Goal: Browse casually

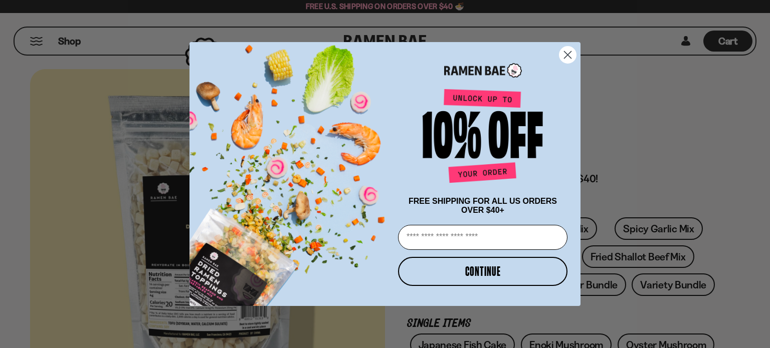
click at [567, 53] on icon "Close dialog" at bounding box center [567, 55] width 7 height 7
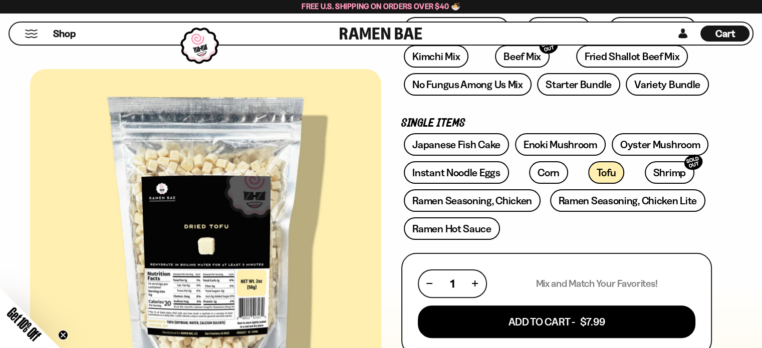
scroll to position [251, 0]
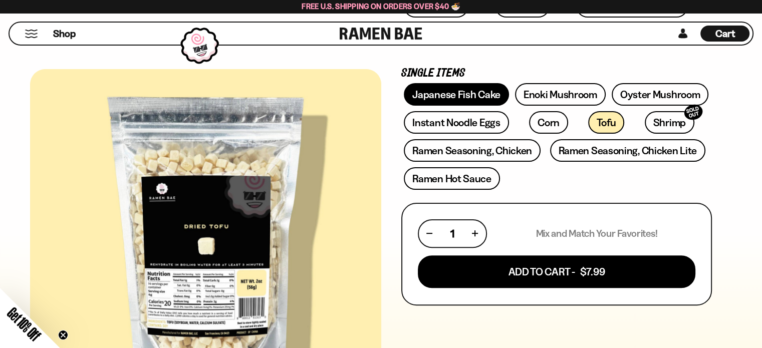
click at [462, 86] on link "Japanese Fish Cake" at bounding box center [456, 94] width 105 height 23
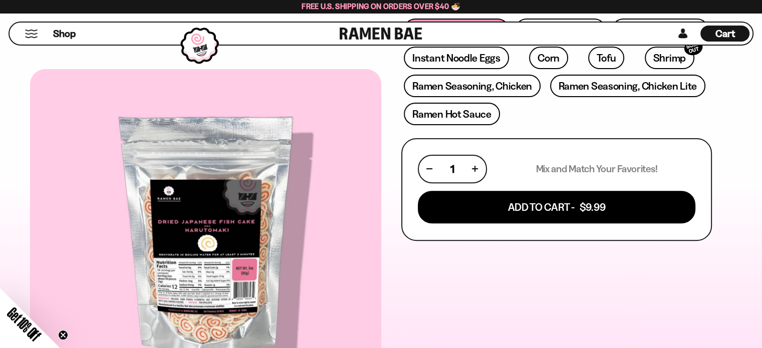
scroll to position [200, 0]
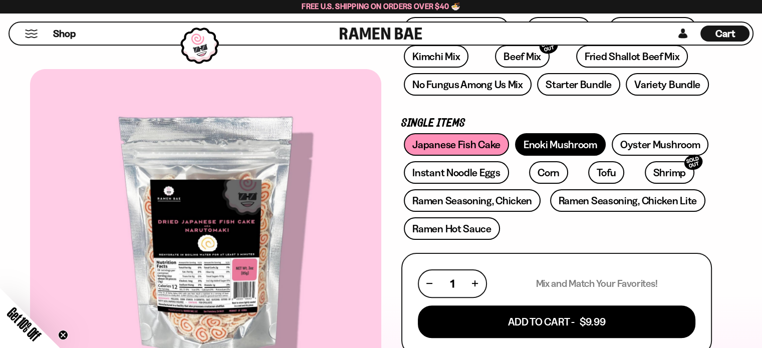
click at [552, 138] on link "Enoki Mushroom" at bounding box center [560, 144] width 91 height 23
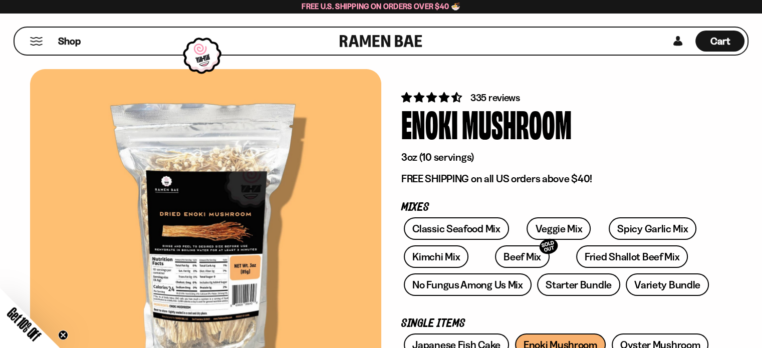
scroll to position [100, 0]
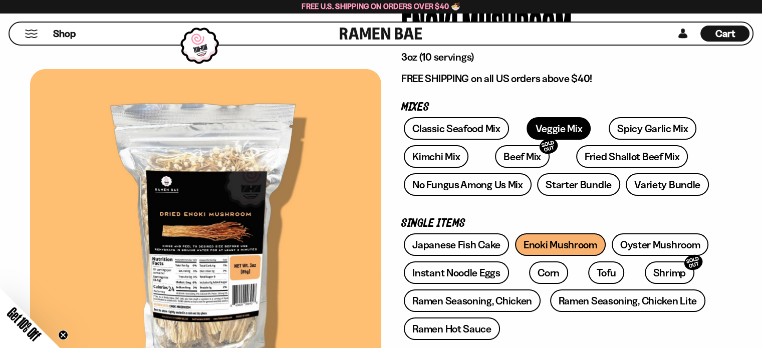
click at [540, 128] on link "Veggie Mix" at bounding box center [559, 128] width 64 height 23
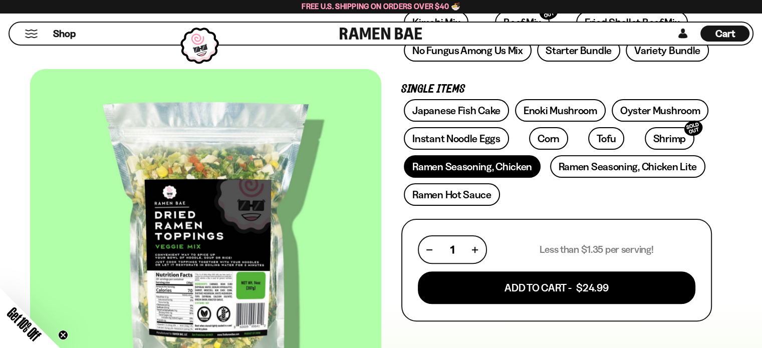
scroll to position [251, 0]
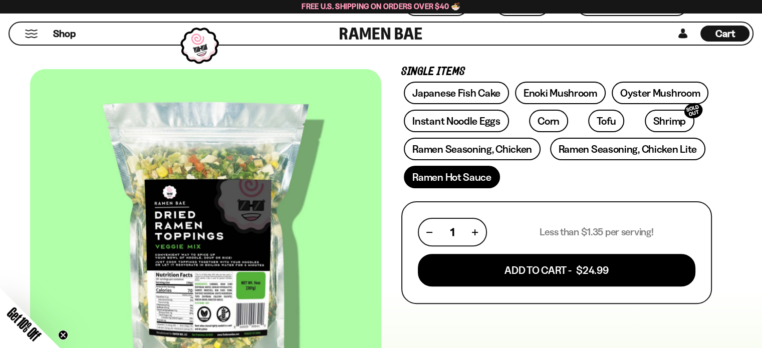
click at [431, 176] on link "Ramen Hot Sauce" at bounding box center [452, 177] width 96 height 23
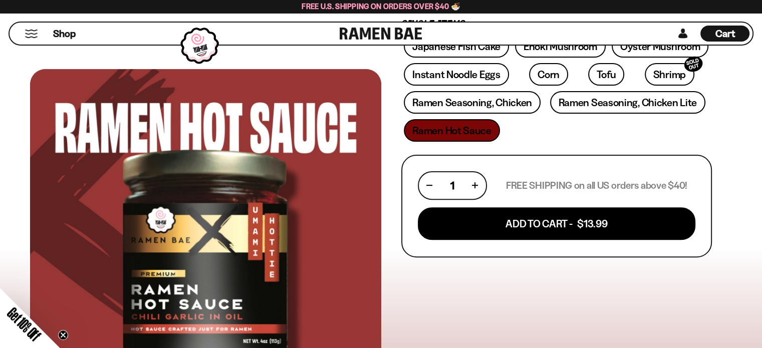
scroll to position [200, 0]
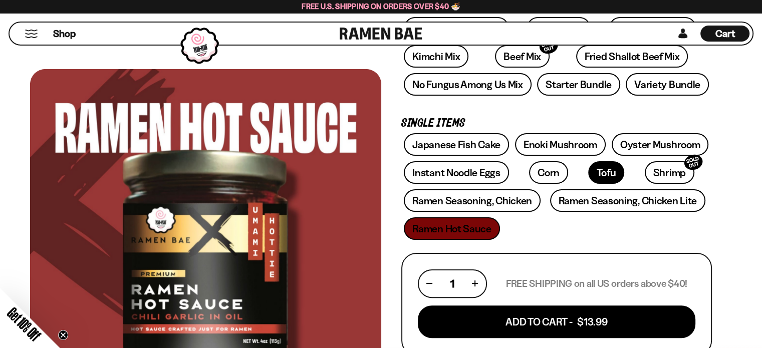
click at [588, 170] on link "Tofu" at bounding box center [606, 172] width 36 height 23
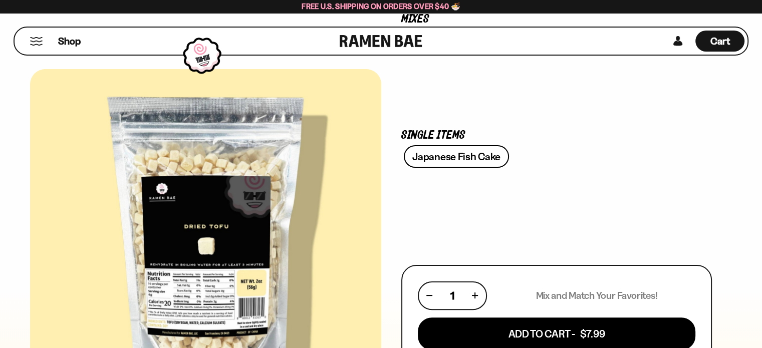
scroll to position [200, 0]
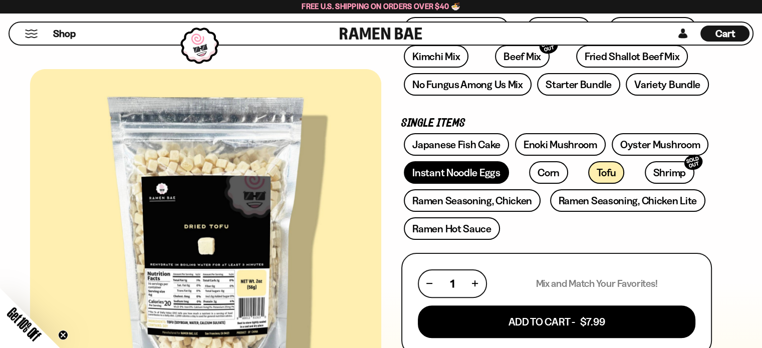
click at [423, 174] on link "Instant Noodle Eggs" at bounding box center [456, 172] width 105 height 23
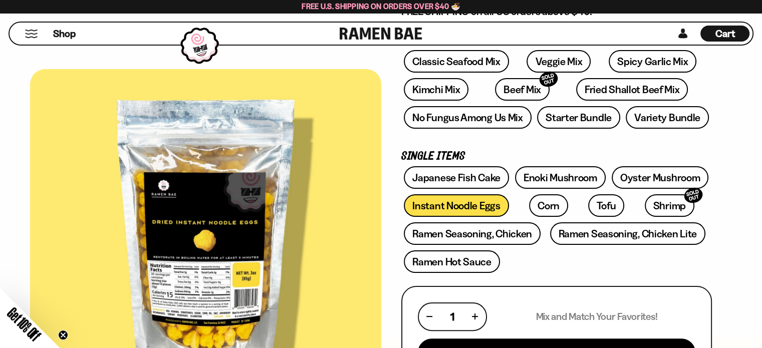
scroll to position [150, 0]
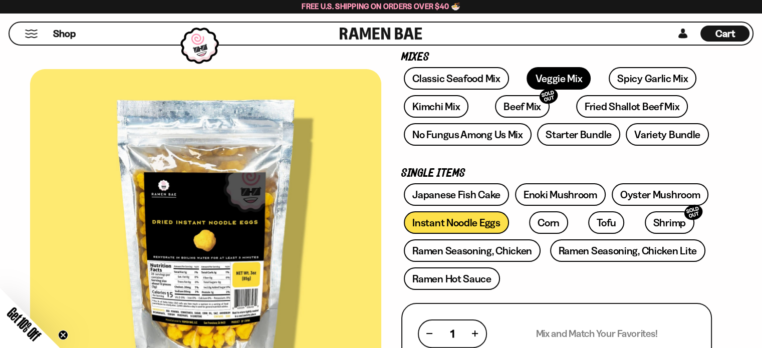
click at [555, 71] on link "Veggie Mix" at bounding box center [559, 78] width 64 height 23
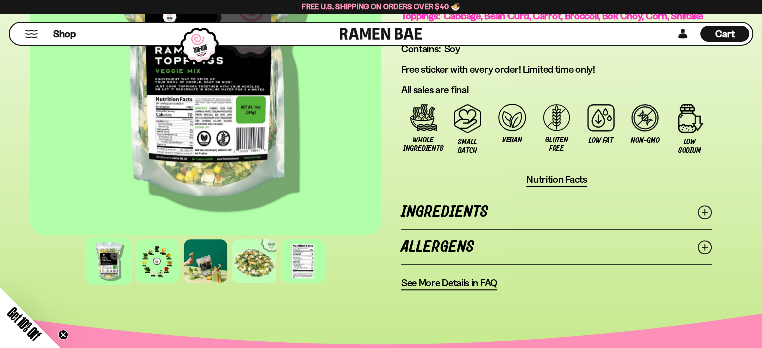
scroll to position [802, 0]
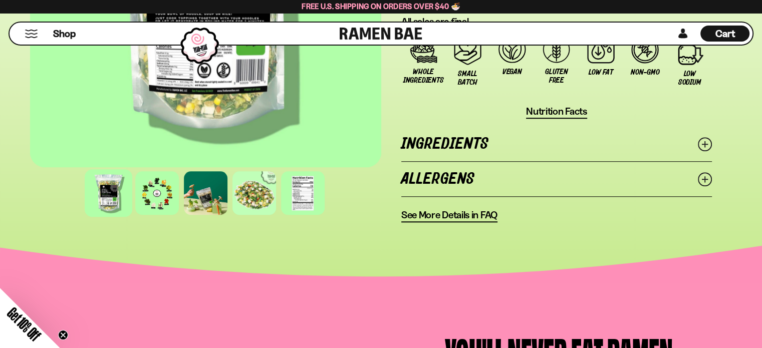
click at [709, 140] on icon at bounding box center [705, 144] width 14 height 14
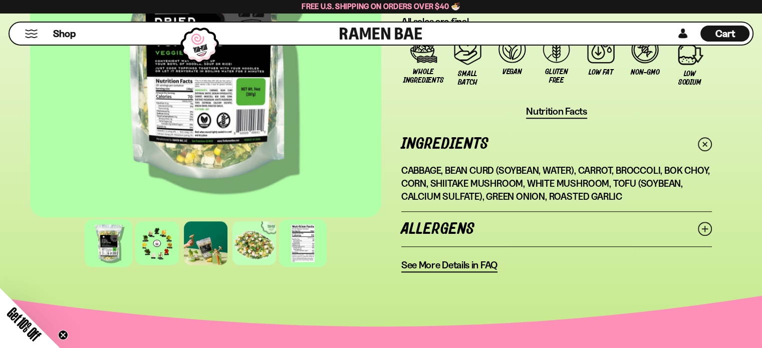
click at [309, 236] on div at bounding box center [303, 244] width 48 height 48
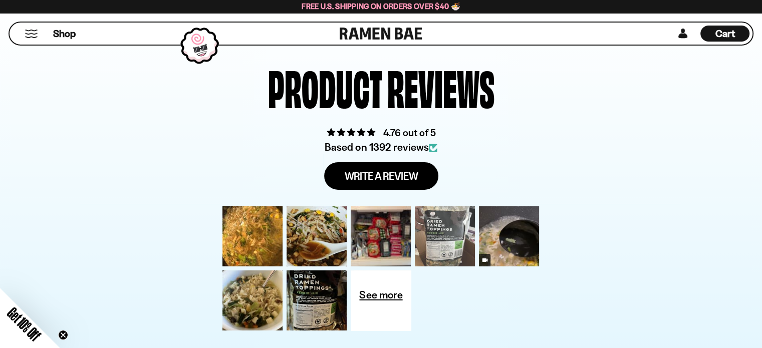
scroll to position [3358, 0]
